Goal: Use online tool/utility: Utilize a website feature to perform a specific function

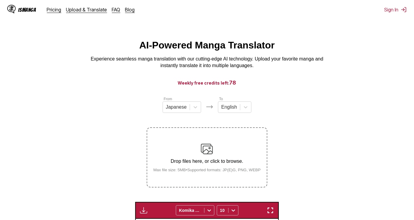
scroll to position [0, 142]
click at [211, 150] on img at bounding box center [207, 149] width 12 height 12
click at [0, 0] on input "Drop files here, or click to browse. Max file size: 5MB • Supported formats: JP…" at bounding box center [0, 0] width 0 height 0
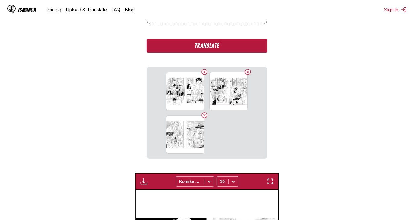
scroll to position [164, 0]
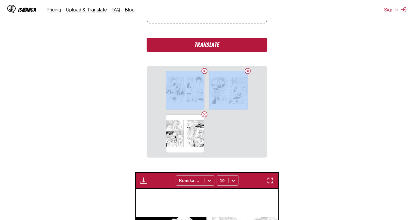
drag, startPoint x: 186, startPoint y: 88, endPoint x: 206, endPoint y: 110, distance: 30.3
click at [206, 110] on section "15-16.JPG 9-10.JPG 7-8.JPG" at bounding box center [207, 112] width 120 height 92
drag, startPoint x: 206, startPoint y: 110, endPoint x: 276, endPoint y: 111, distance: 70.2
click at [301, 121] on section "From Japanese To English Drop files here, or click to browse. Max file size: 5M…" at bounding box center [207, 148] width 404 height 432
click at [227, 48] on button "Translate" at bounding box center [207, 45] width 120 height 14
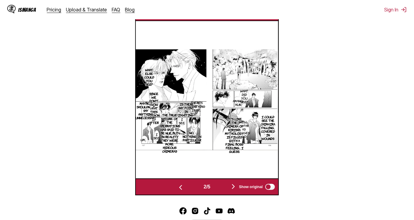
scroll to position [246, 0]
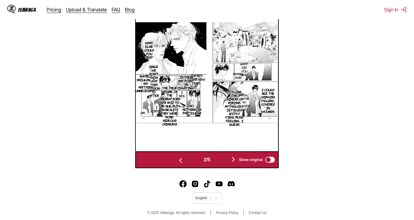
click at [234, 159] on img "button" at bounding box center [233, 159] width 7 height 7
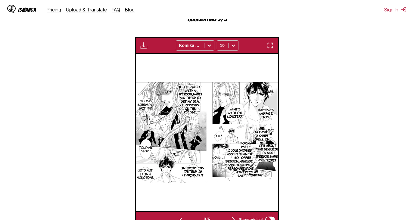
click at [274, 49] on img "button" at bounding box center [270, 45] width 7 height 7
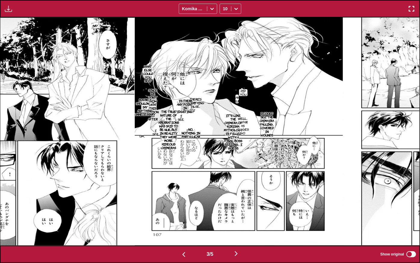
scroll to position [0, 839]
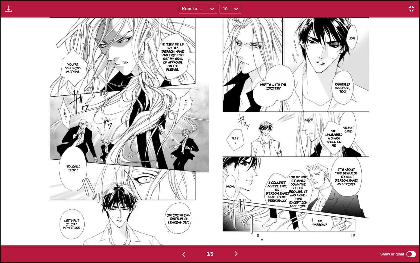
click at [236, 220] on img "button" at bounding box center [236, 253] width 7 height 7
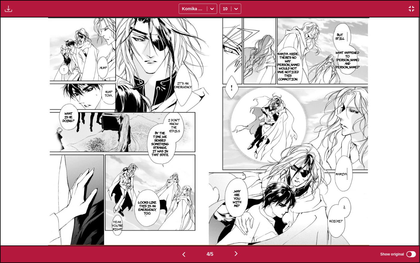
click at [236, 220] on img "button" at bounding box center [236, 253] width 7 height 7
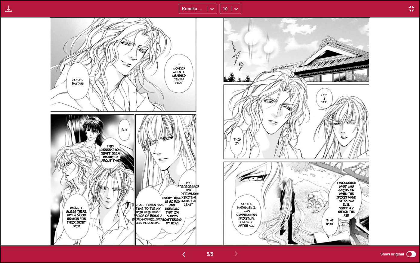
click at [184, 220] on img "button" at bounding box center [183, 254] width 7 height 7
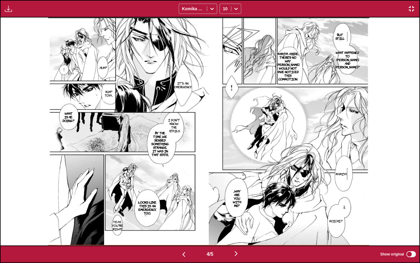
click at [180, 220] on img "button" at bounding box center [183, 254] width 7 height 7
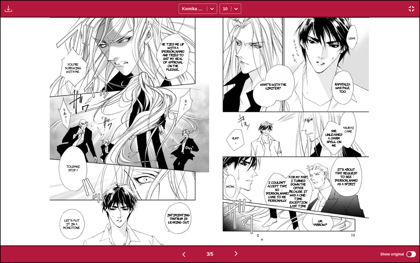
click at [180, 220] on img "button" at bounding box center [183, 254] width 7 height 7
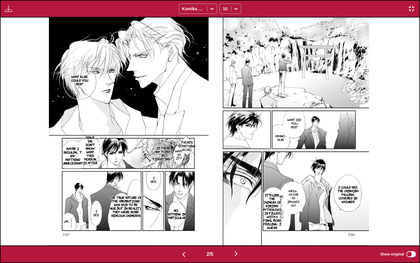
click at [414, 10] on img "button" at bounding box center [411, 8] width 7 height 7
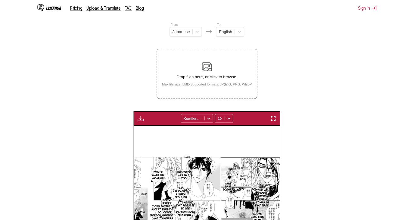
scroll to position [0, 142]
